Goal: Transaction & Acquisition: Purchase product/service

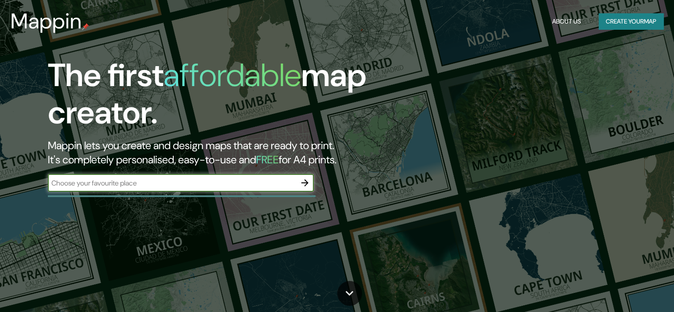
click at [184, 180] on input "text" at bounding box center [172, 183] width 248 height 10
type input "Teatre Clavé"
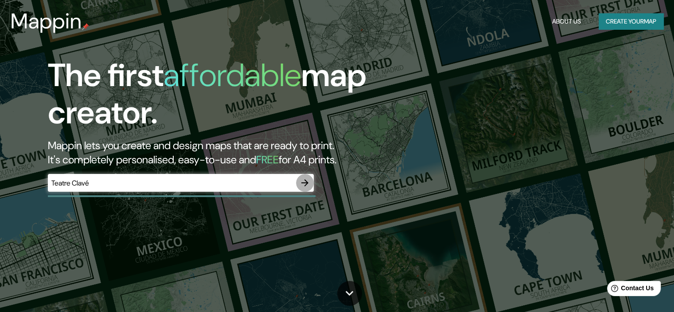
click at [309, 180] on icon "button" at bounding box center [305, 182] width 11 height 11
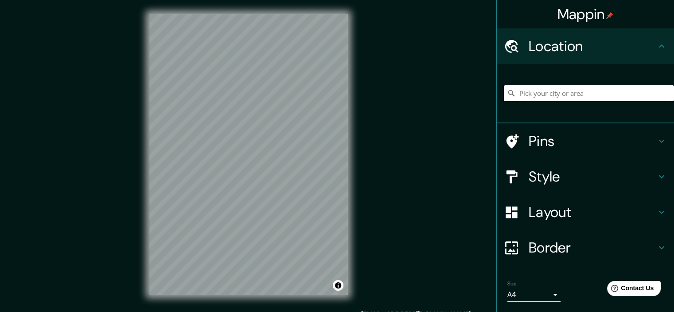
click at [576, 94] on input "Pick your city or area" at bounding box center [589, 93] width 170 height 16
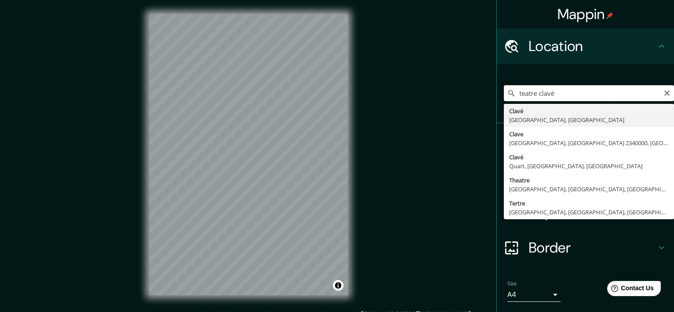
click at [515, 93] on input "teatre clavé" at bounding box center [589, 93] width 170 height 16
drag, startPoint x: 551, startPoint y: 91, endPoint x: 426, endPoint y: 94, distance: 125.9
click at [426, 94] on div "Mappin Location [GEOGRAPHIC_DATA] [GEOGRAPHIC_DATA] [GEOGRAPHIC_DATA], [GEOGRAP…" at bounding box center [337, 161] width 674 height 323
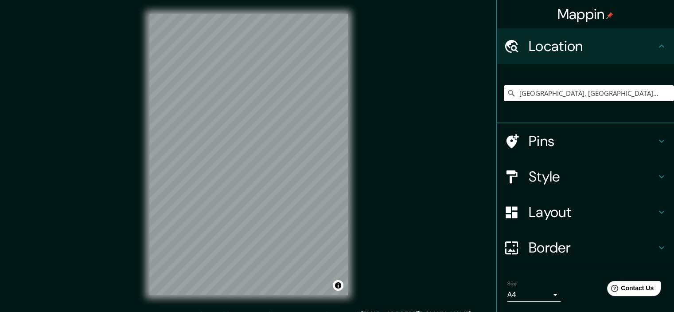
click at [657, 140] on icon at bounding box center [662, 141] width 11 height 11
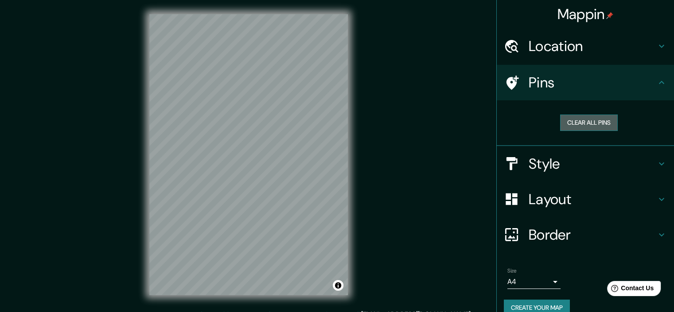
click at [586, 123] on button "Clear all pins" at bounding box center [589, 122] width 58 height 16
click at [657, 163] on icon at bounding box center [662, 163] width 11 height 11
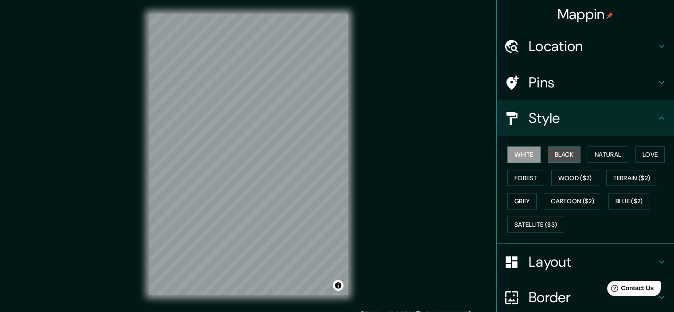
click at [562, 157] on button "Black" at bounding box center [564, 154] width 33 height 16
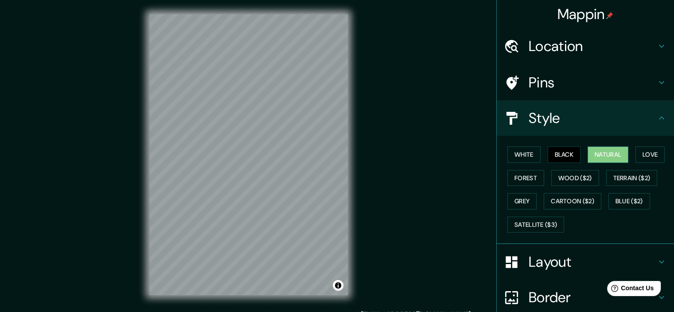
click at [608, 159] on button "Natural" at bounding box center [608, 154] width 41 height 16
click at [647, 156] on button "Love" at bounding box center [650, 154] width 29 height 16
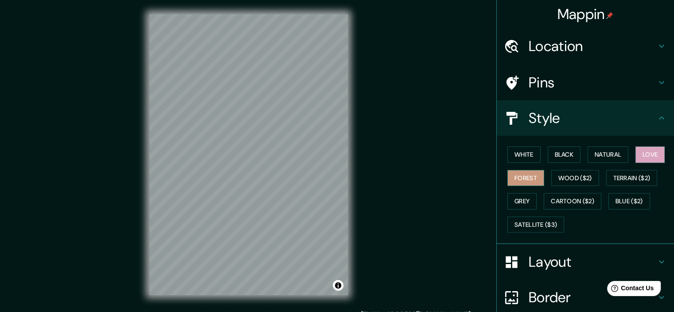
click at [522, 178] on button "Forest" at bounding box center [526, 178] width 37 height 16
click at [567, 177] on button "Wood ($2)" at bounding box center [575, 178] width 48 height 16
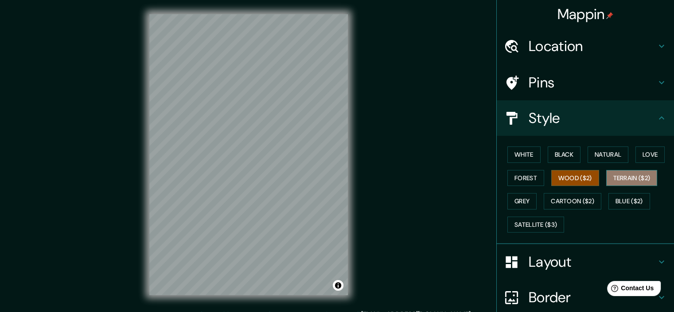
click at [615, 175] on button "Terrain ($2)" at bounding box center [631, 178] width 51 height 16
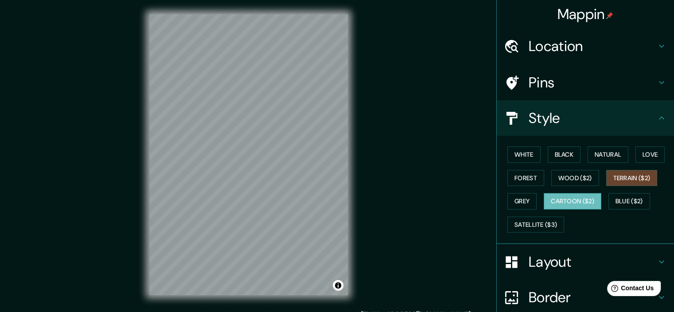
click at [568, 199] on button "Cartoon ($2)" at bounding box center [573, 201] width 58 height 16
click at [522, 202] on button "Grey" at bounding box center [522, 201] width 29 height 16
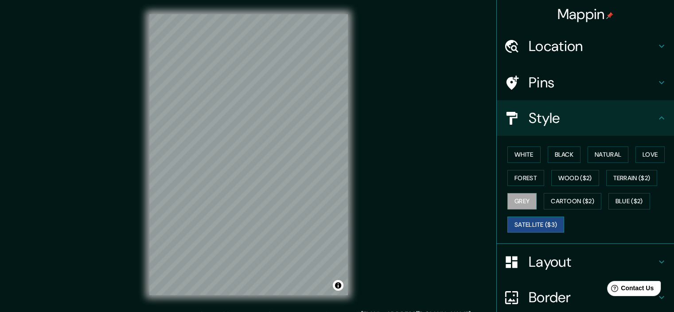
click at [528, 223] on button "Satellite ($3)" at bounding box center [536, 224] width 57 height 16
click at [621, 200] on button "Blue ($2)" at bounding box center [630, 201] width 42 height 16
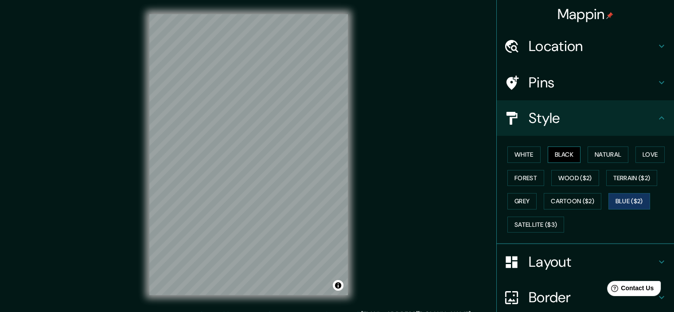
click at [564, 154] on button "Black" at bounding box center [564, 154] width 33 height 16
click at [525, 156] on button "White" at bounding box center [524, 154] width 33 height 16
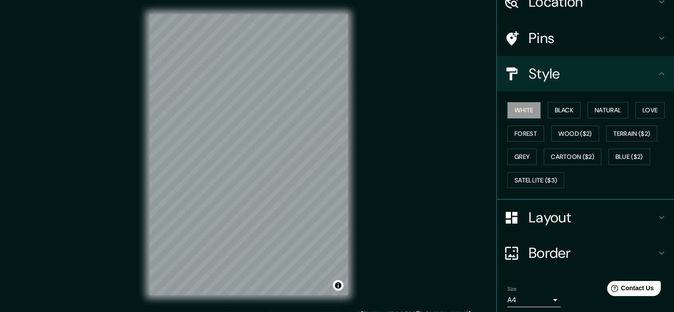
click at [657, 214] on icon at bounding box center [662, 217] width 11 height 11
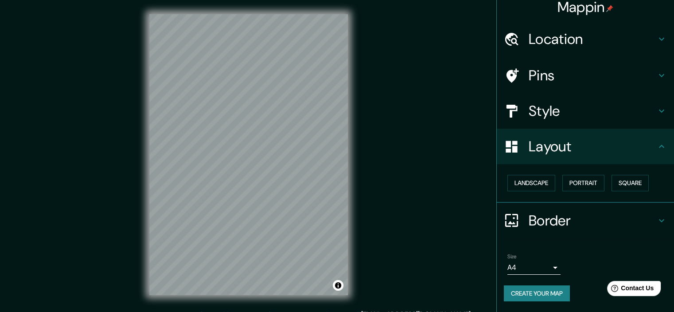
scroll to position [6, 0]
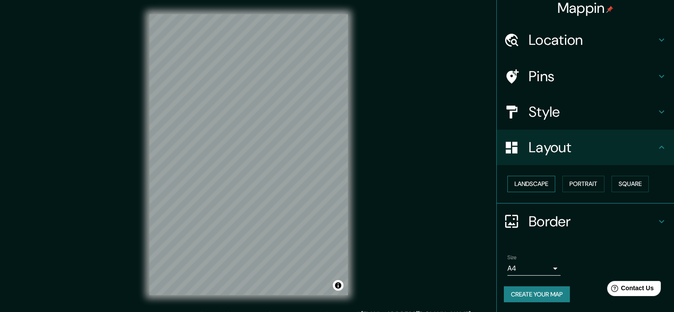
click at [538, 177] on button "Landscape" at bounding box center [532, 184] width 48 height 16
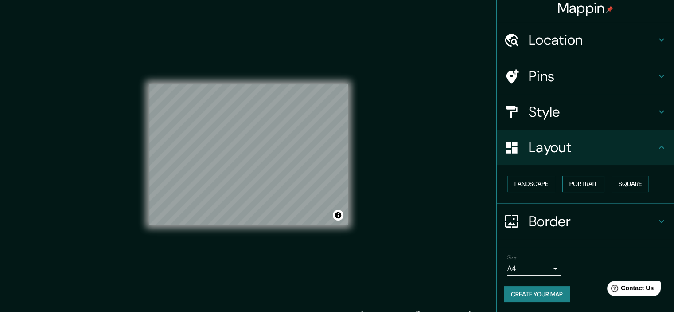
click at [575, 183] on button "Portrait" at bounding box center [584, 184] width 42 height 16
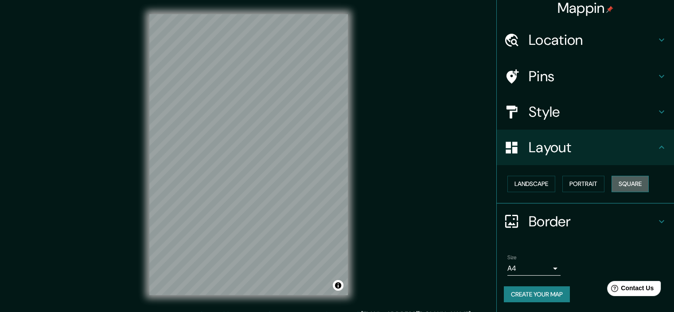
click at [621, 180] on button "Square" at bounding box center [630, 184] width 37 height 16
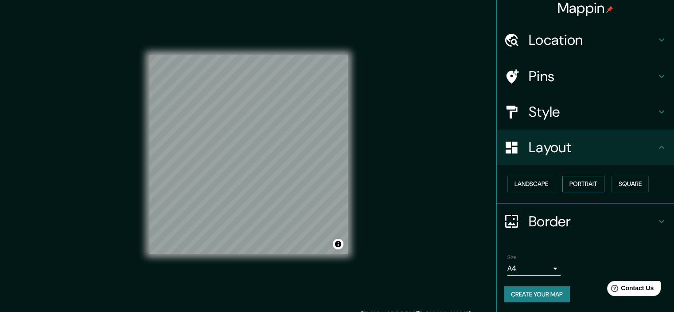
click at [585, 185] on button "Portrait" at bounding box center [584, 184] width 42 height 16
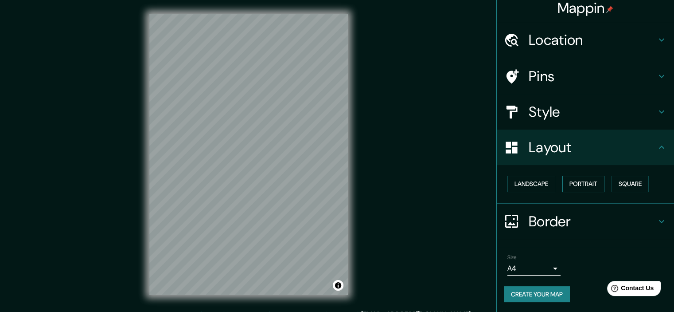
scroll to position [11, 0]
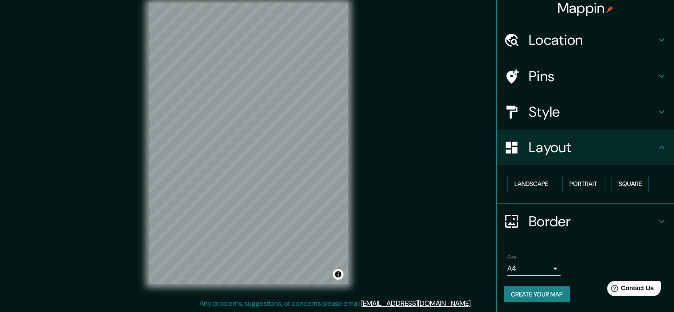
click at [657, 221] on icon at bounding box center [662, 221] width 11 height 11
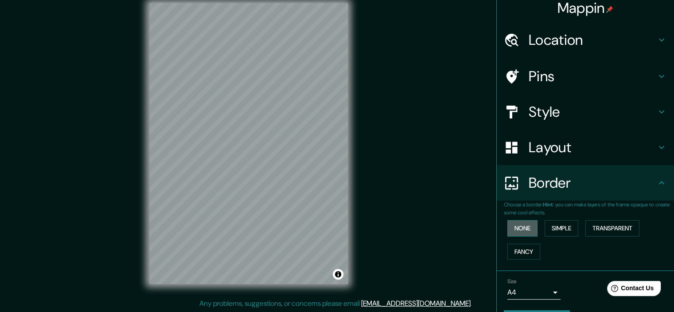
click at [530, 228] on button "None" at bounding box center [523, 228] width 30 height 16
click at [552, 228] on button "Simple" at bounding box center [562, 228] width 34 height 16
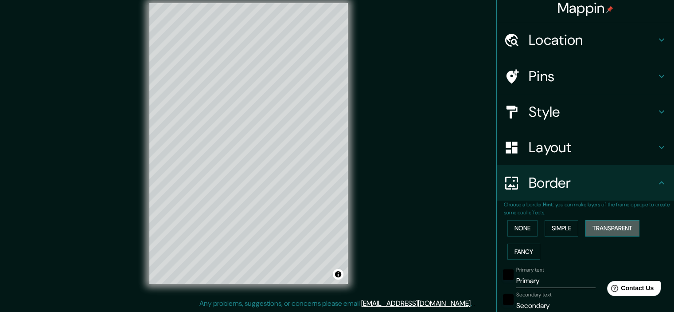
click at [602, 227] on button "Transparent" at bounding box center [613, 228] width 54 height 16
click at [523, 249] on button "Fancy" at bounding box center [524, 251] width 33 height 16
click at [528, 230] on button "None" at bounding box center [523, 228] width 30 height 16
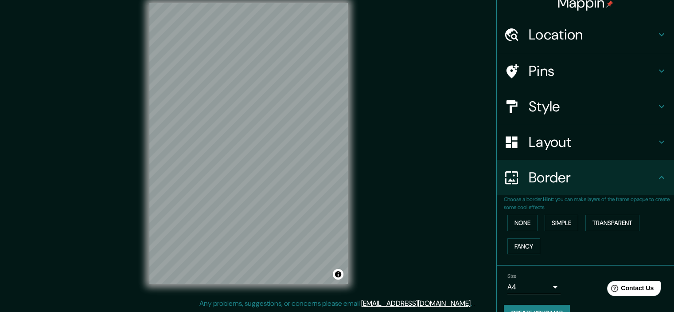
scroll to position [0, 0]
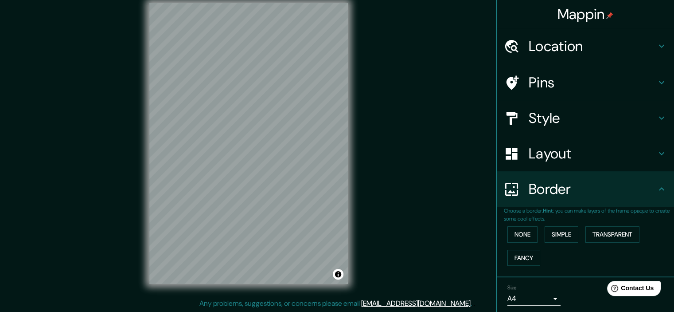
click at [613, 41] on h4 "Location" at bounding box center [593, 46] width 128 height 18
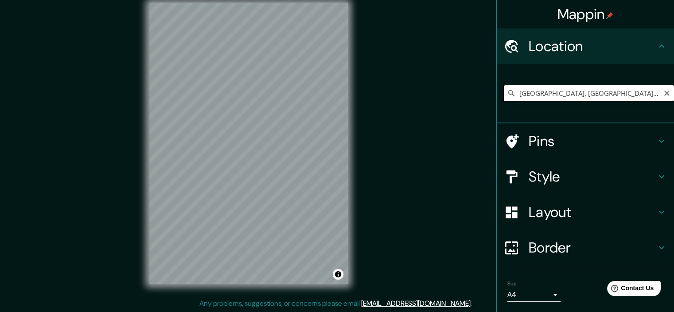
click at [582, 94] on input "[GEOGRAPHIC_DATA], [GEOGRAPHIC_DATA], [GEOGRAPHIC_DATA]" at bounding box center [589, 93] width 170 height 16
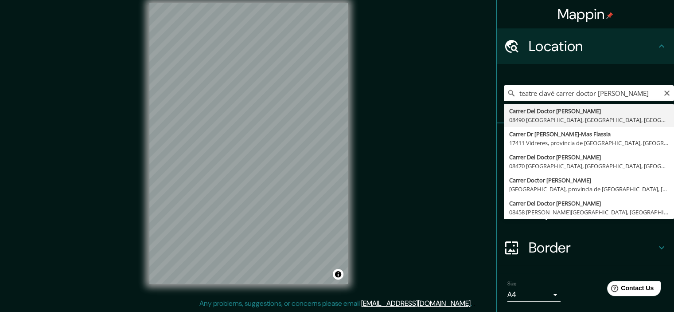
type input "Carrer Del Doctor [PERSON_NAME], 08490 [GEOGRAPHIC_DATA], [GEOGRAPHIC_DATA], [G…"
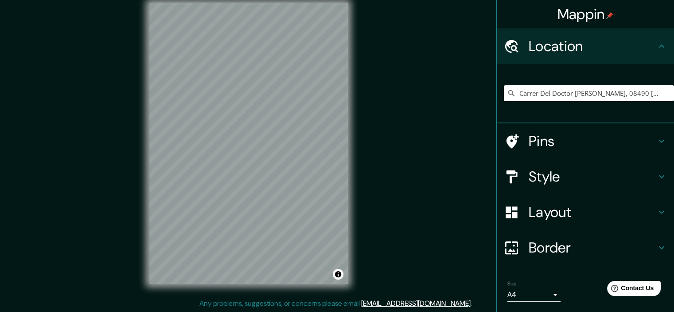
click at [580, 138] on h4 "Pins" at bounding box center [593, 141] width 128 height 18
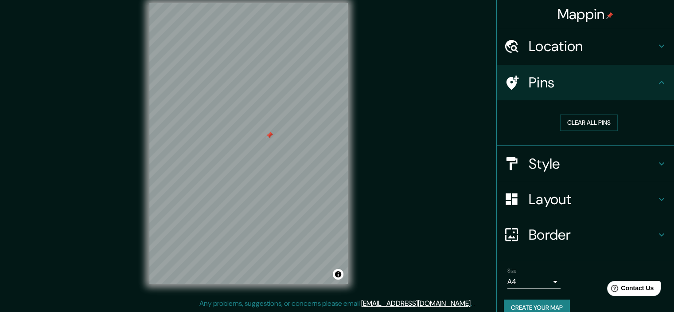
click at [266, 132] on div at bounding box center [269, 135] width 7 height 7
drag, startPoint x: 261, startPoint y: 128, endPoint x: 271, endPoint y: 133, distance: 11.3
click at [271, 133] on div at bounding box center [270, 133] width 7 height 7
click at [581, 124] on button "Clear all pins" at bounding box center [589, 122] width 58 height 16
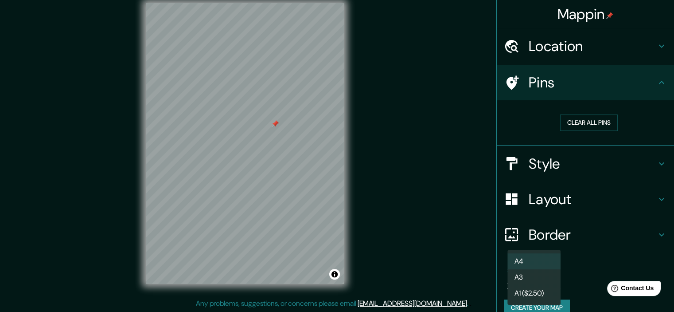
click at [543, 281] on body "Mappin Location [STREET_ADDRESS][PERSON_NAME] Pins Clear all pins Style Layout …" at bounding box center [337, 145] width 674 height 312
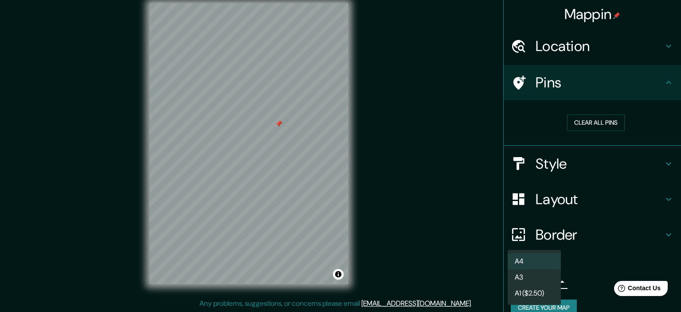
click at [543, 276] on li "A3" at bounding box center [534, 277] width 53 height 16
type input "a4"
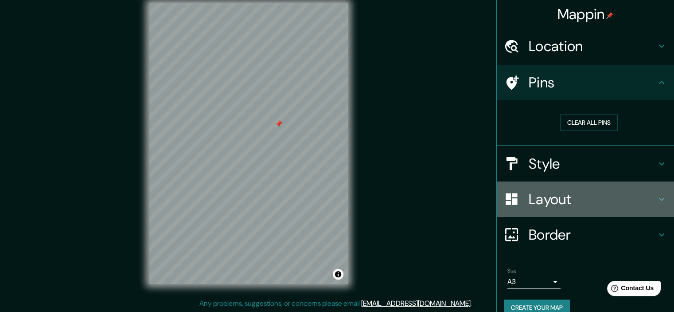
click at [602, 196] on h4 "Layout" at bounding box center [593, 199] width 128 height 18
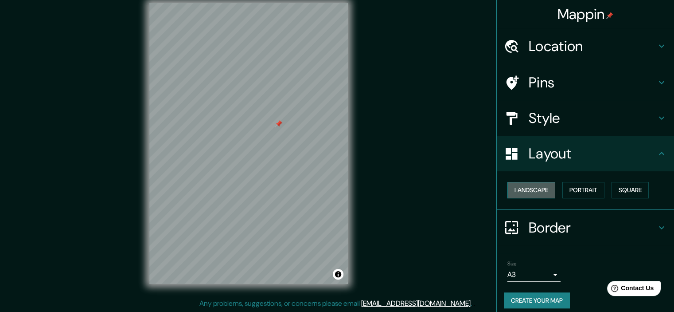
click at [538, 191] on button "Landscape" at bounding box center [532, 190] width 48 height 16
